Goal: Transaction & Acquisition: Purchase product/service

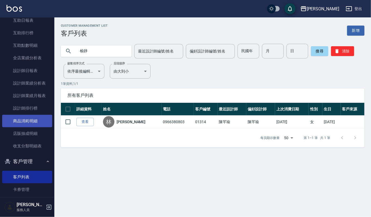
scroll to position [185, 0]
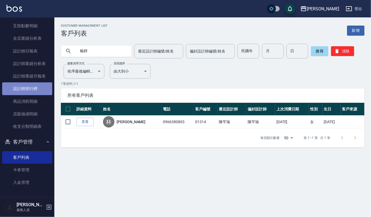
click at [27, 87] on link "設計師排行榜" at bounding box center [27, 88] width 50 height 12
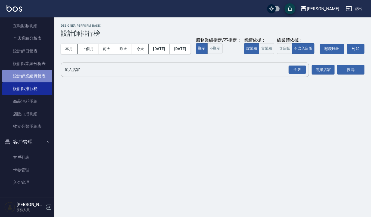
click at [31, 72] on link "設計師業績月報表" at bounding box center [27, 76] width 50 height 12
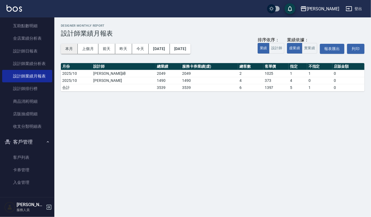
click at [69, 46] on button "本月" at bounding box center [69, 49] width 17 height 10
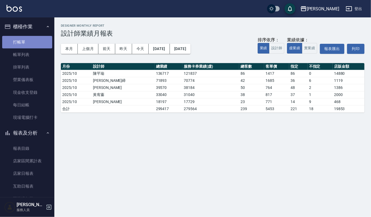
click at [32, 40] on link "打帳單" at bounding box center [27, 42] width 50 height 12
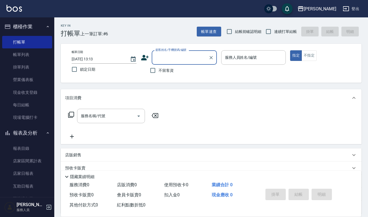
click at [31, 131] on button "報表及分析" at bounding box center [27, 133] width 50 height 14
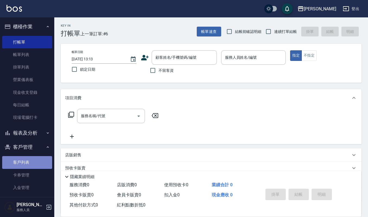
click at [35, 162] on link "客戶列表" at bounding box center [27, 162] width 50 height 12
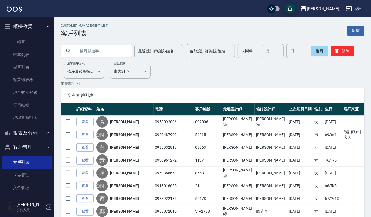
drag, startPoint x: 120, startPoint y: 48, endPoint x: 118, endPoint y: 54, distance: 5.9
click at [119, 51] on input "text" at bounding box center [101, 51] width 51 height 15
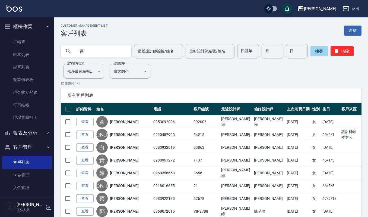
type input "薇"
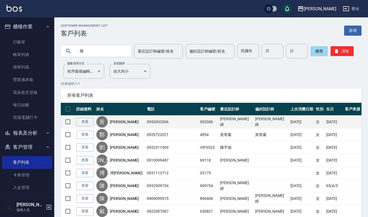
click at [135, 120] on div "[PERSON_NAME]" at bounding box center [120, 121] width 48 height 11
click at [126, 125] on div "[PERSON_NAME]" at bounding box center [120, 121] width 48 height 11
click at [127, 125] on div "[PERSON_NAME]" at bounding box center [120, 121] width 48 height 11
click at [86, 120] on link "查看" at bounding box center [84, 122] width 17 height 8
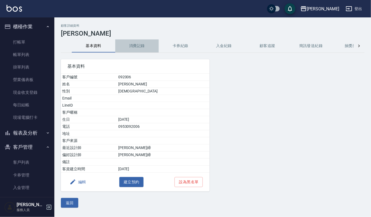
click at [136, 47] on button "消費記錄" at bounding box center [136, 45] width 43 height 13
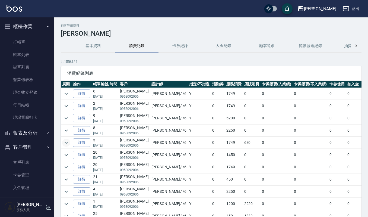
click at [63, 144] on icon "expand row" at bounding box center [66, 142] width 7 height 7
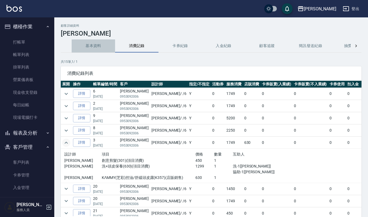
click at [93, 49] on button "基本資料" at bounding box center [93, 45] width 43 height 13
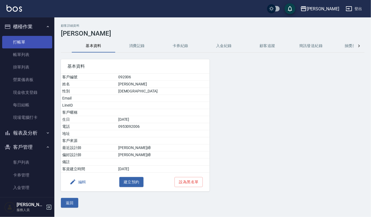
click at [18, 39] on link "打帳單" at bounding box center [27, 42] width 50 height 12
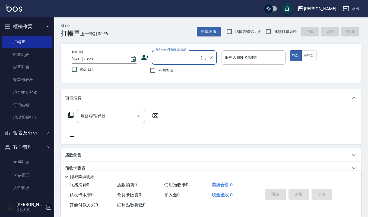
click at [169, 62] on div "顧客姓名/手機號碼/編號" at bounding box center [184, 57] width 65 height 14
type input "[PERSON_NAME]/0953092006/092006"
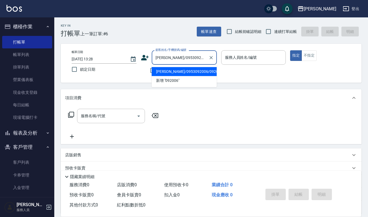
type input "Joalin-6"
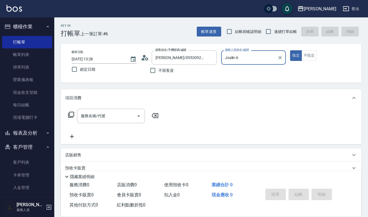
click at [290, 50] on button "指定" at bounding box center [296, 55] width 12 height 11
type button "true"
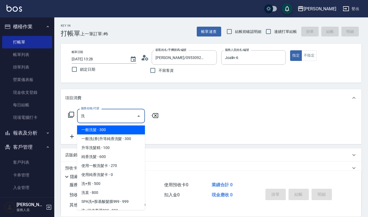
click at [121, 128] on span "一般洗髮 - 300" at bounding box center [111, 129] width 68 height 9
type input "一般洗髮(101)"
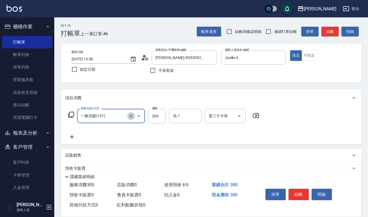
click at [129, 115] on icon "Clear" at bounding box center [130, 115] width 5 height 5
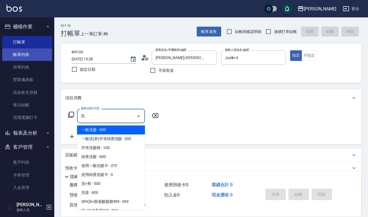
type input "洗"
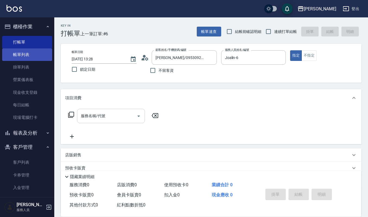
click at [37, 51] on link "帳單列表" at bounding box center [27, 54] width 50 height 12
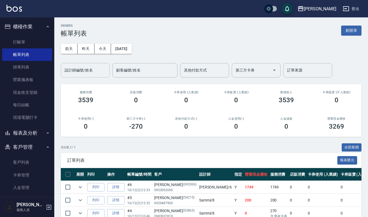
click at [97, 71] on input "設計師編號/姓名" at bounding box center [85, 70] width 44 height 10
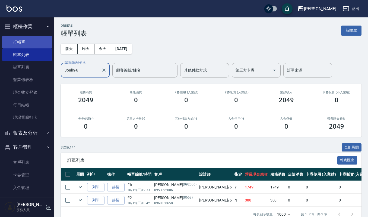
type input "Joalin-6"
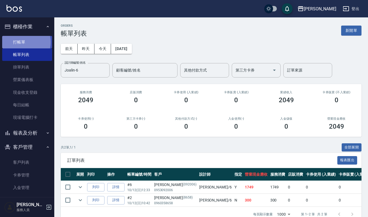
click at [24, 42] on link "打帳單" at bounding box center [27, 42] width 50 height 12
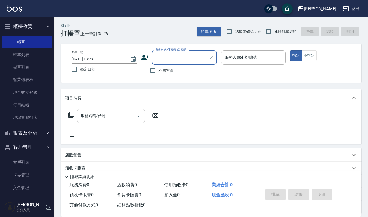
click at [161, 62] on input "顧客姓名/手機號碼/編號" at bounding box center [180, 58] width 52 height 10
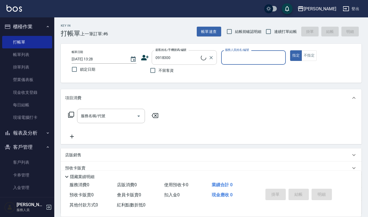
click at [174, 59] on input "0918300" at bounding box center [177, 58] width 47 height 10
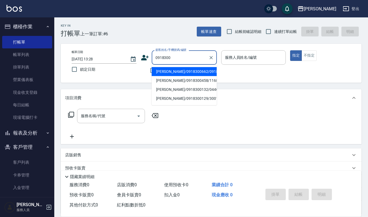
click at [181, 76] on li "[PERSON_NAME]/0918300662/0918300662" at bounding box center [184, 71] width 65 height 9
type input "[PERSON_NAME]/0918300662/0918300662"
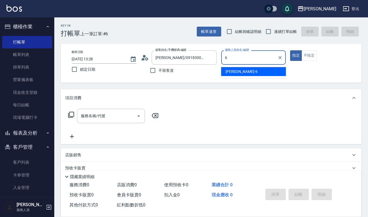
type input "Joalin-6"
type button "true"
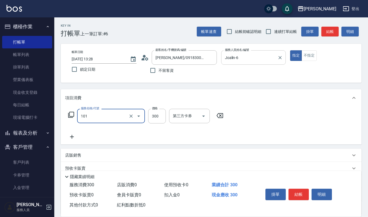
type input "一般洗髮(101)"
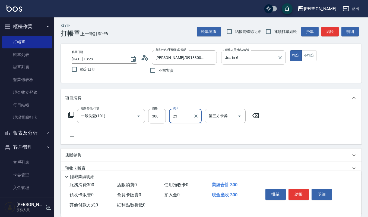
type input "[PERSON_NAME]-23"
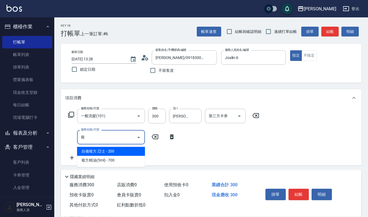
click at [126, 161] on span "複方精油(5ml) - 700" at bounding box center [111, 160] width 68 height 9
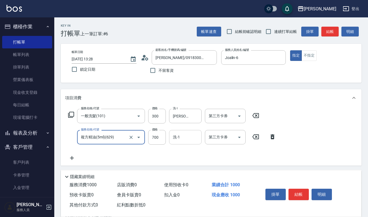
type input "複方精油(5ml)(629)"
click at [192, 139] on input "洗-1" at bounding box center [186, 137] width 28 height 10
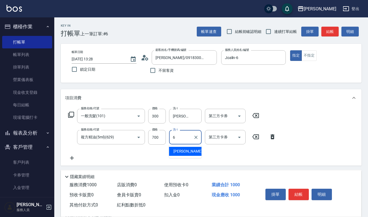
type input "Joalin-6"
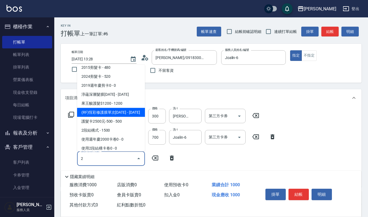
scroll to position [43, 0]
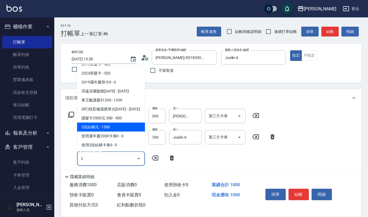
click at [120, 123] on span "2段結構式 - 1500" at bounding box center [111, 126] width 68 height 9
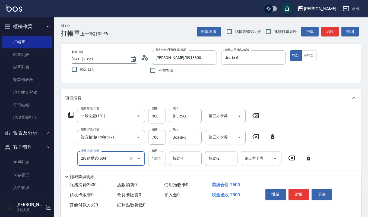
type input "2段結構式(584)"
click at [163, 158] on input "1500" at bounding box center [157, 158] width 18 height 15
type input "2000"
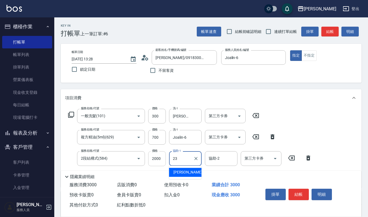
type input "[PERSON_NAME]-23"
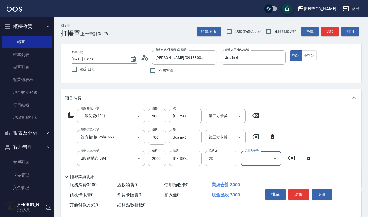
type input "[PERSON_NAME]-23"
click at [299, 193] on button "結帳" at bounding box center [299, 193] width 20 height 11
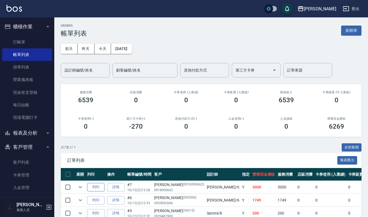
click at [98, 187] on button "列印" at bounding box center [95, 187] width 17 height 8
click at [110, 199] on link "詳情" at bounding box center [115, 200] width 17 height 8
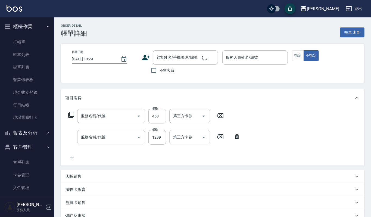
type input "[DATE] 12:33"
type input "Joalin-6"
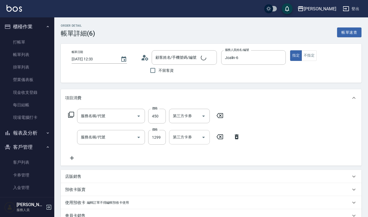
type input "創意剪髮(301)"
type input "洗+頭皮保養(630)"
type input "[PERSON_NAME]/0953092006/092006"
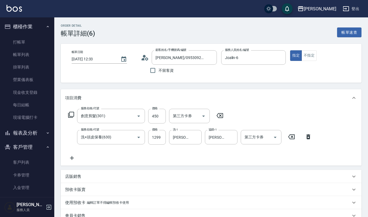
click at [72, 175] on p "店販銷售" at bounding box center [73, 176] width 16 height 6
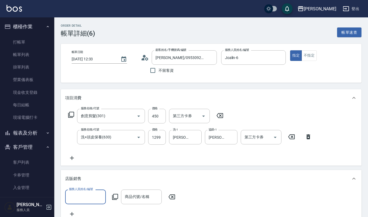
click at [93, 192] on input "服務人員姓名/編號" at bounding box center [86, 197] width 36 height 10
type input "Joalin-6"
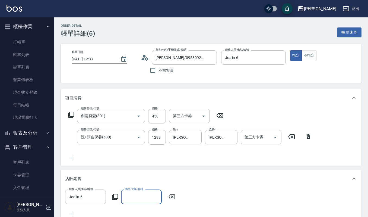
click at [135, 197] on input "商品代號/名稱" at bounding box center [142, 197] width 36 height 10
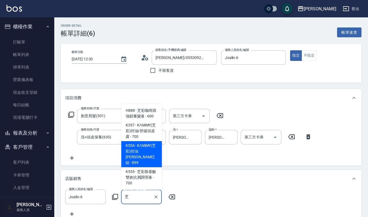
click at [141, 141] on span "K357 - KΛMMY(芝彩)控油/舒緩頭皮露 - 700" at bounding box center [141, 131] width 41 height 20
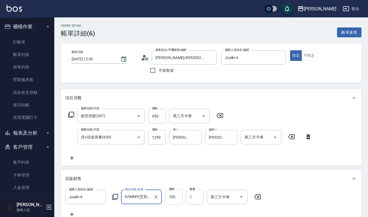
type input "KΛMMY(芝彩)控油/舒緩頭皮露"
click at [177, 198] on input "700" at bounding box center [174, 196] width 18 height 15
type input "630"
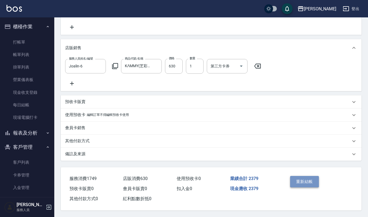
click at [300, 177] on button "重新結帳" at bounding box center [304, 181] width 29 height 11
